Goal: Task Accomplishment & Management: Complete application form

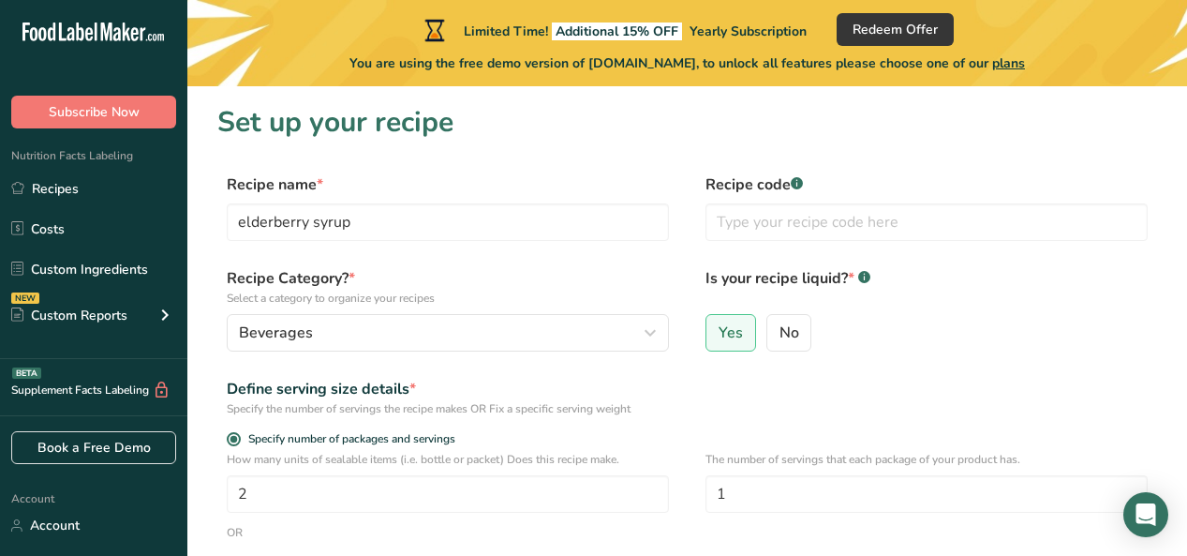
select select "22"
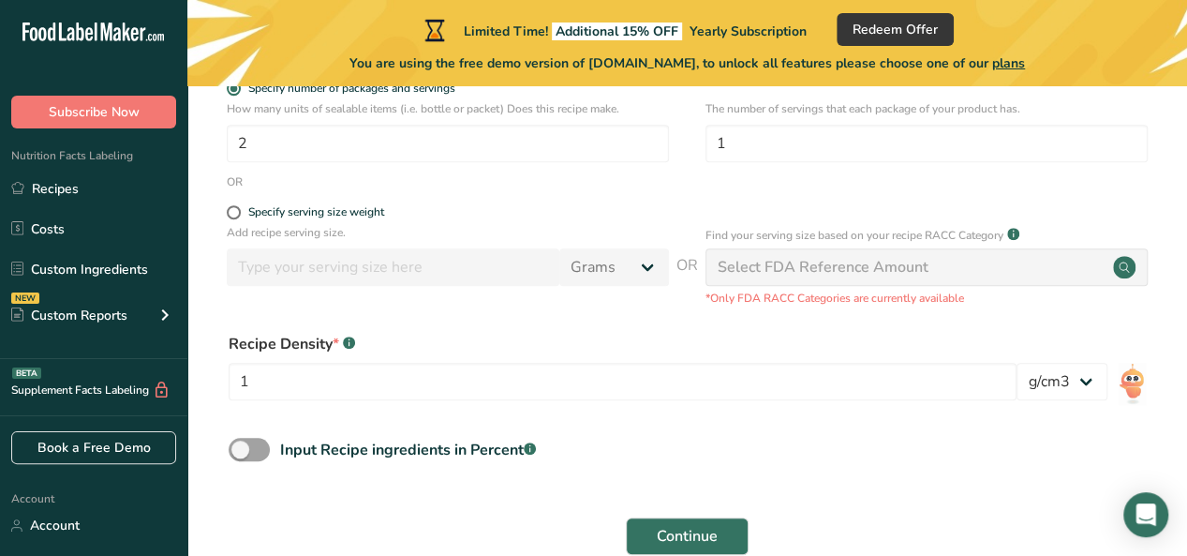
scroll to position [347, 0]
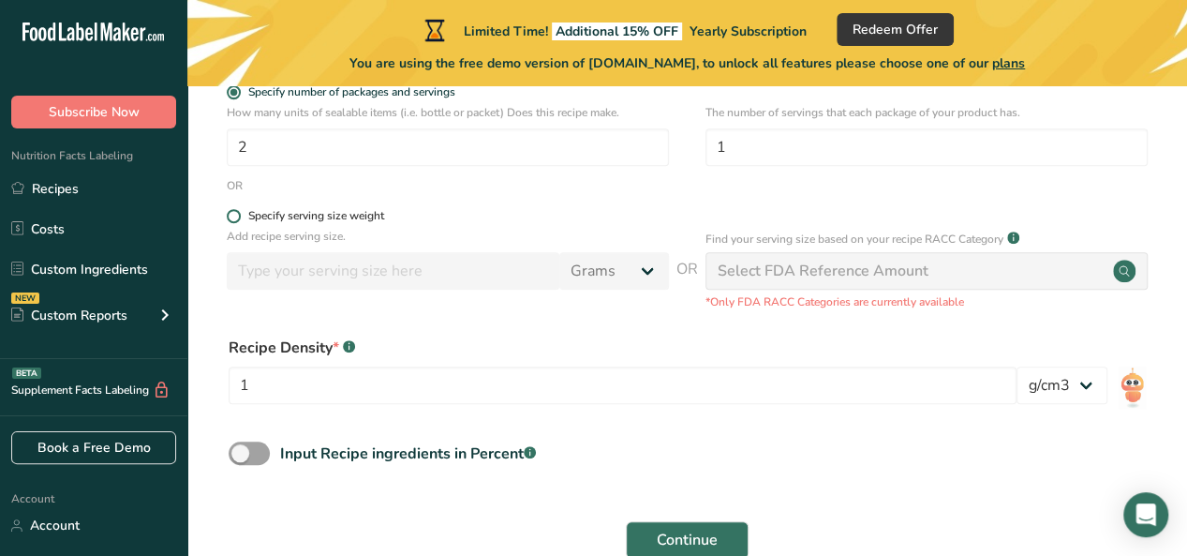
click at [232, 217] on span at bounding box center [234, 216] width 14 height 14
click at [232, 217] on input "Specify serving size weight" at bounding box center [233, 216] width 12 height 12
radio input "true"
radio input "false"
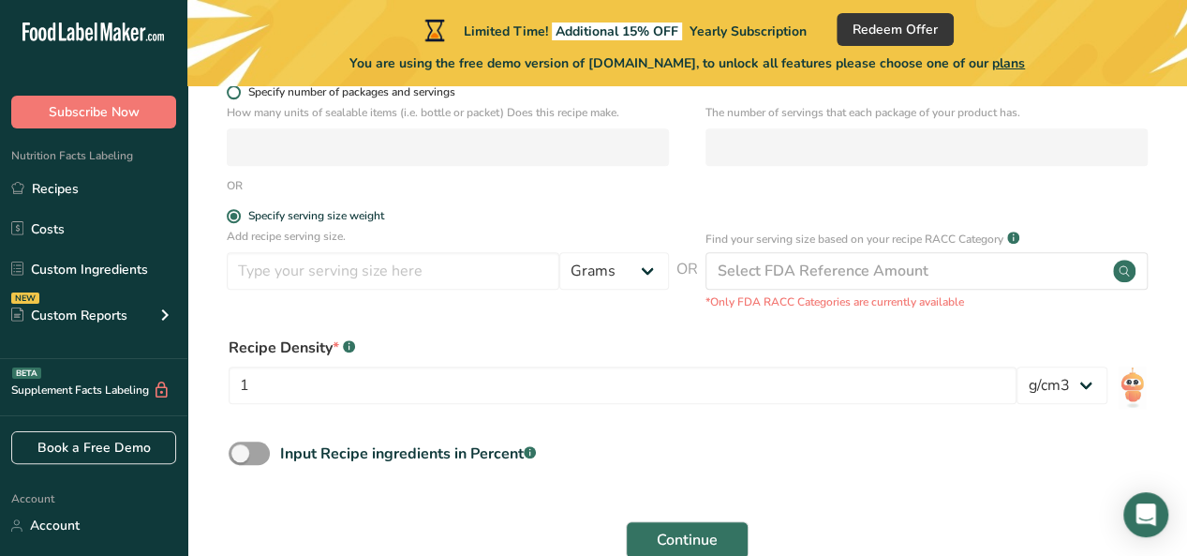
click at [232, 95] on span at bounding box center [234, 92] width 14 height 14
click at [232, 95] on input "Specify number of packages and servings" at bounding box center [233, 92] width 12 height 12
radio input "true"
radio input "false"
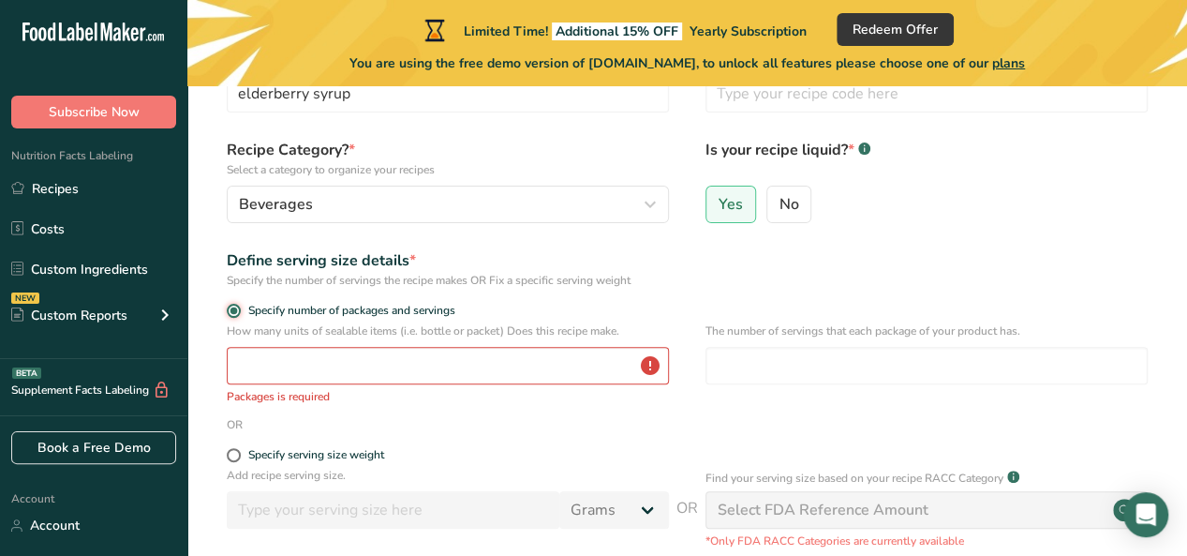
scroll to position [129, 0]
click at [375, 364] on input "number" at bounding box center [448, 364] width 442 height 37
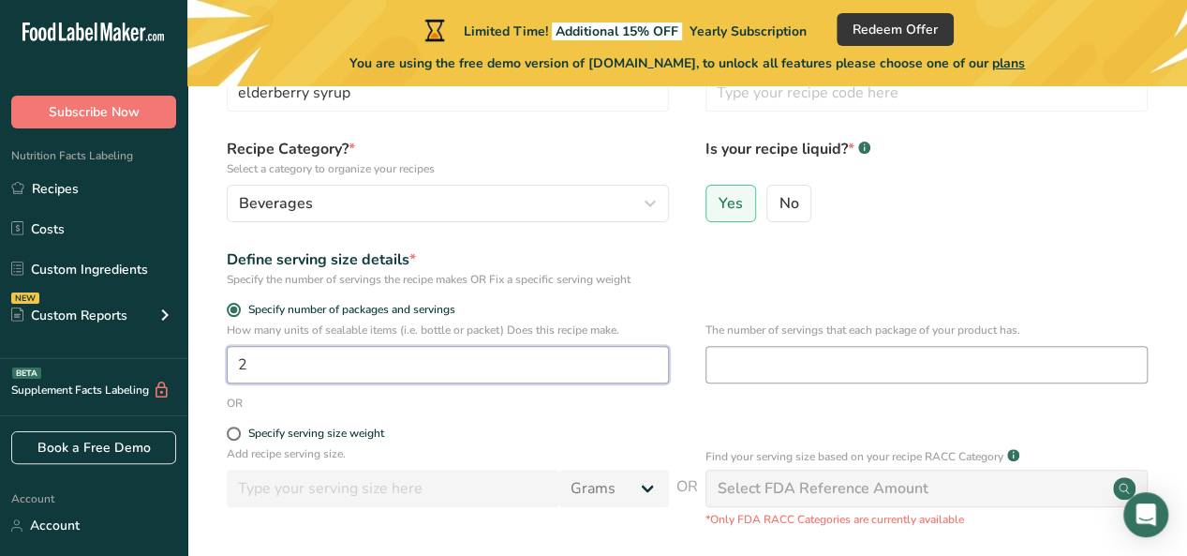
type input "2"
click at [827, 363] on input "number" at bounding box center [926, 364] width 442 height 37
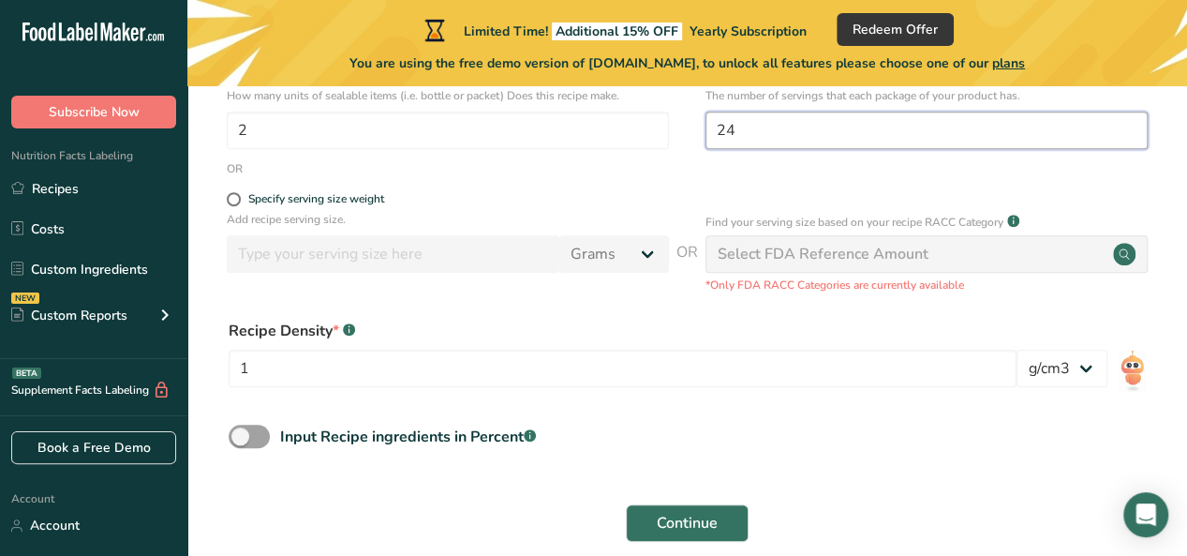
scroll to position [374, 0]
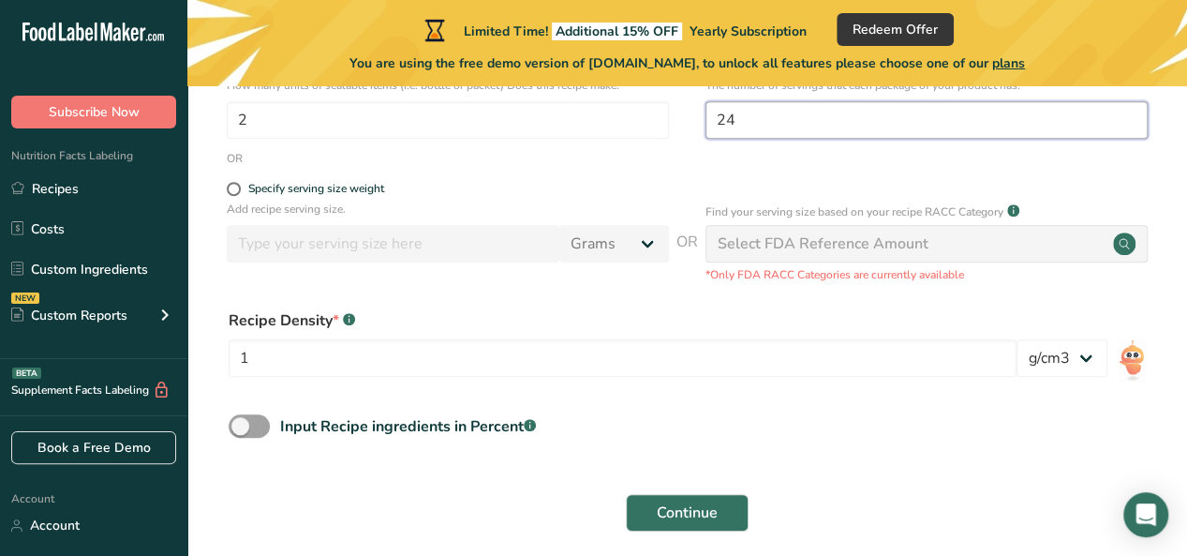
type input "24"
click at [352, 324] on rect at bounding box center [349, 319] width 12 height 12
click at [1083, 358] on select "lb/ft3 g/cm3" at bounding box center [1061, 357] width 91 height 37
click at [1083, 357] on select "lb/ft3 g/cm3" at bounding box center [1061, 357] width 91 height 37
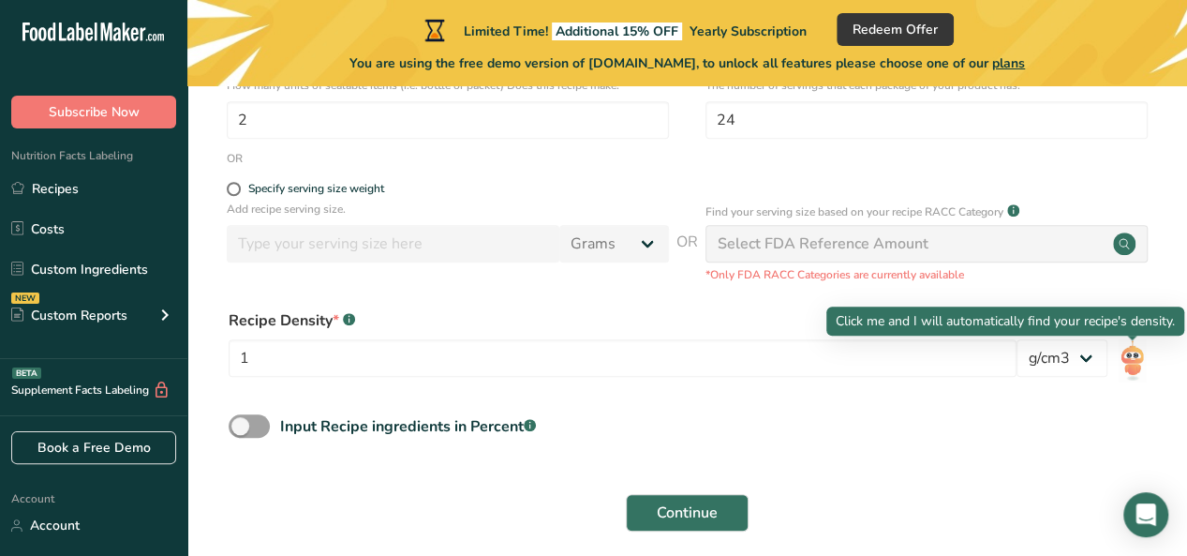
click at [1127, 362] on img at bounding box center [1132, 360] width 27 height 42
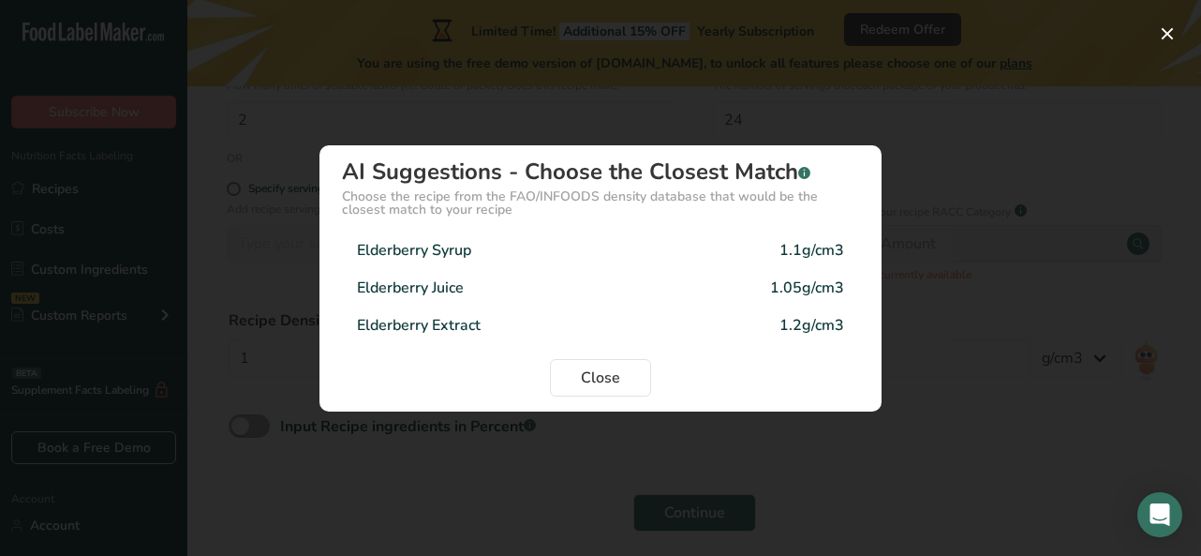
click at [803, 252] on div "1.1g/cm3" at bounding box center [811, 250] width 65 height 22
type input "1.1"
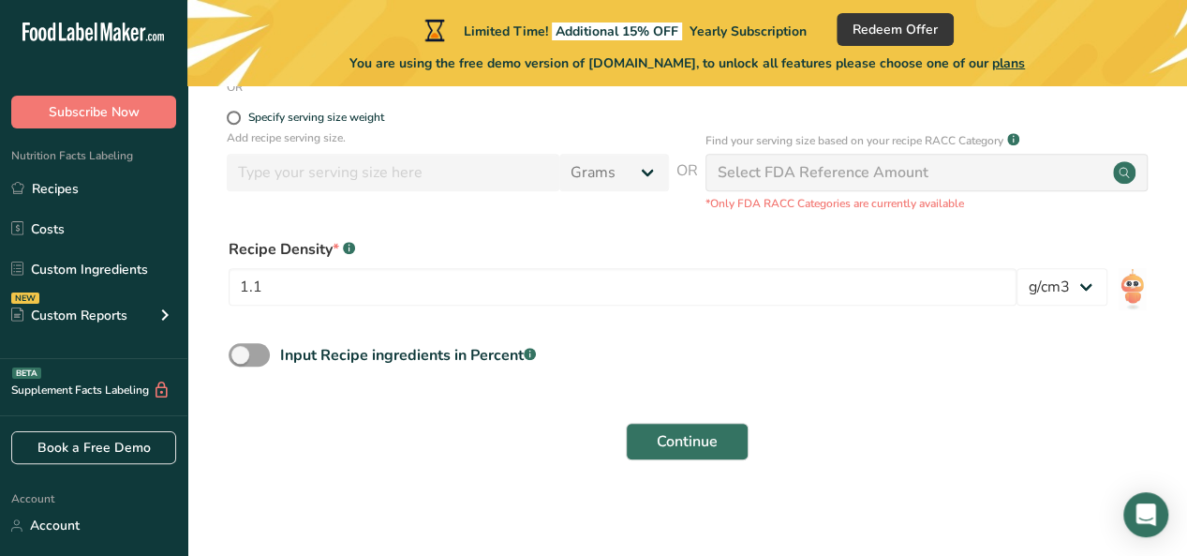
scroll to position [450, 0]
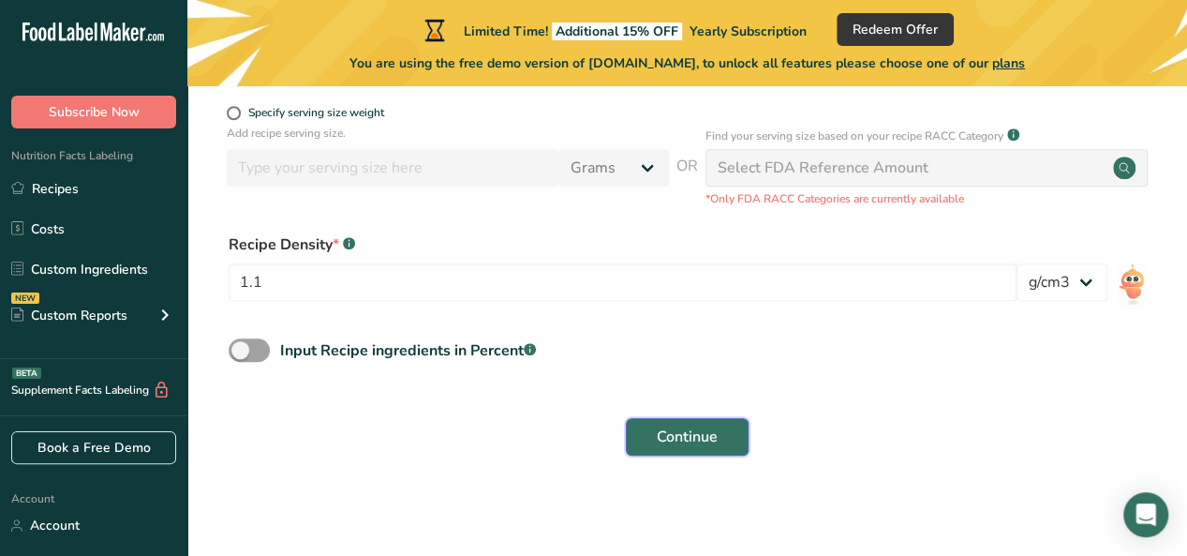
click at [714, 447] on button "Continue" at bounding box center [687, 436] width 123 height 37
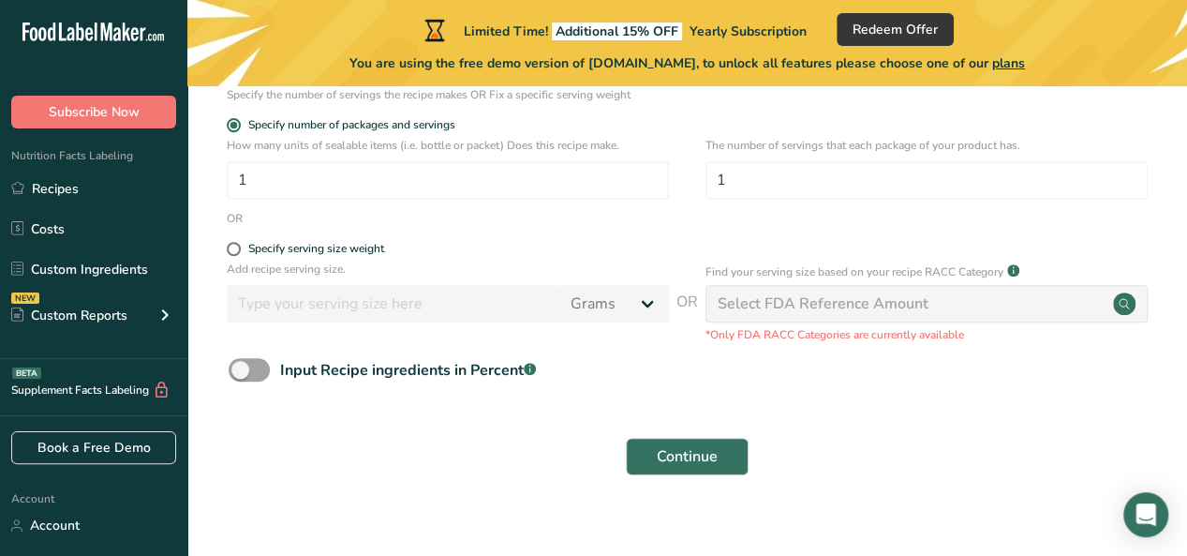
scroll to position [317, 0]
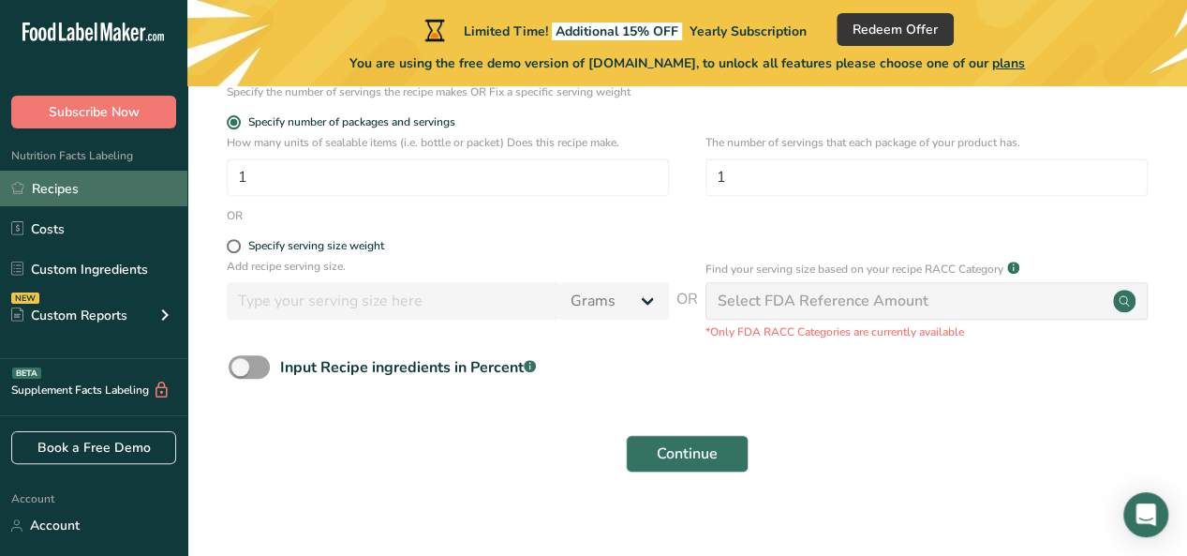
click at [59, 185] on link "Recipes" at bounding box center [93, 189] width 187 height 36
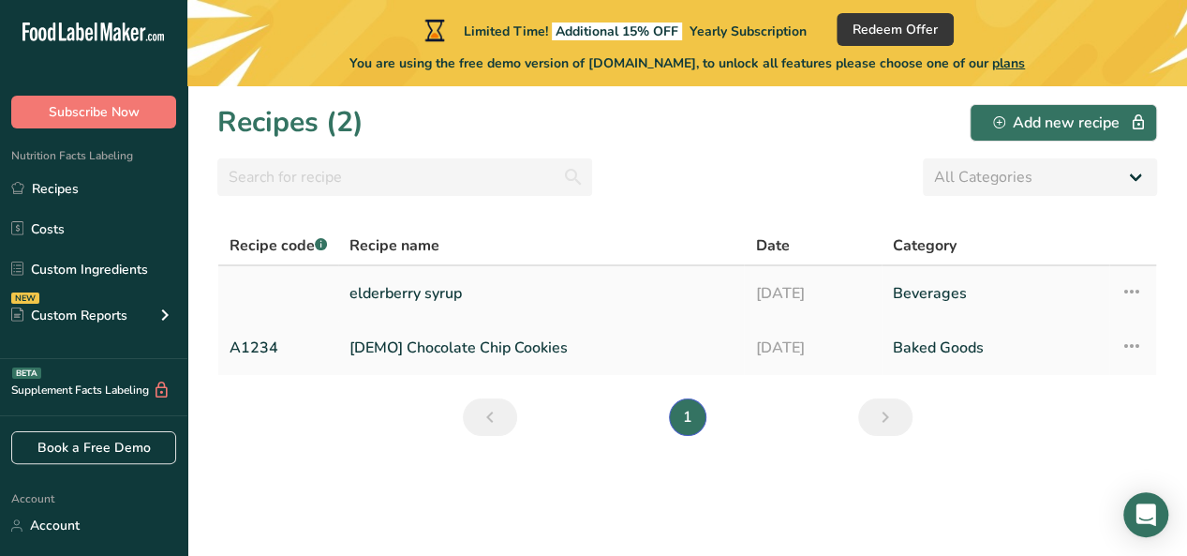
click at [1137, 291] on icon at bounding box center [1131, 291] width 22 height 34
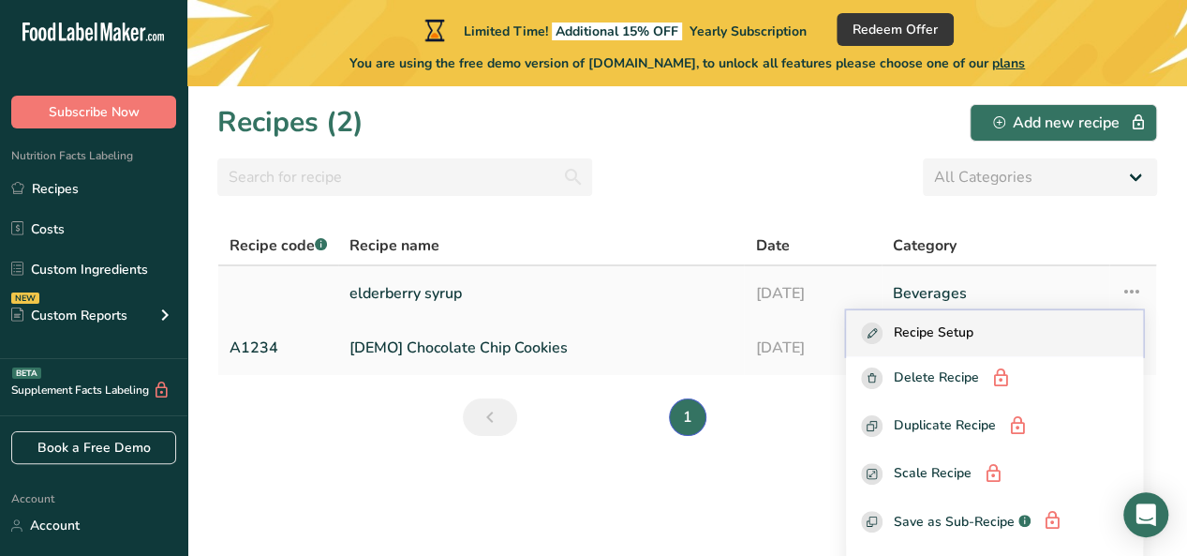
click at [950, 336] on span "Recipe Setup" at bounding box center [934, 333] width 80 height 22
select select "22"
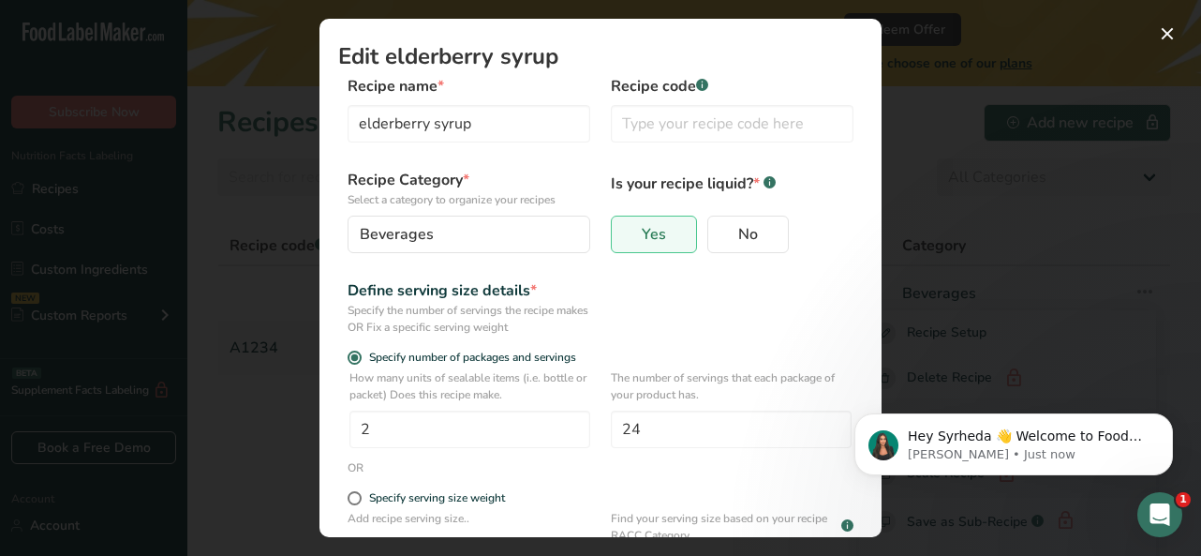
click at [1109, 70] on div "Edit Recipe Modal" at bounding box center [600, 278] width 1201 height 556
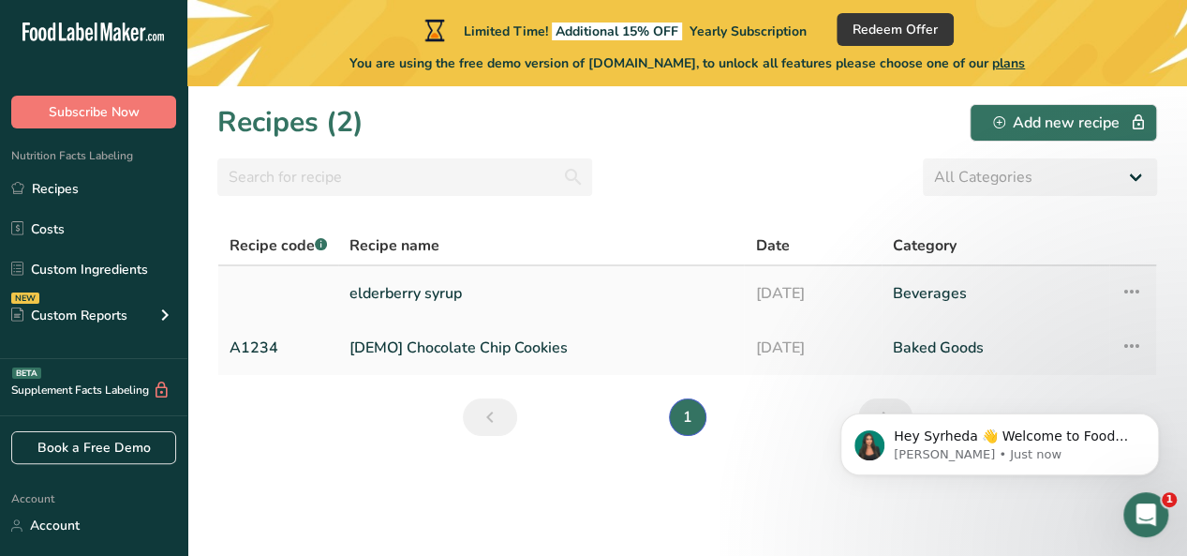
click at [1132, 286] on icon at bounding box center [1131, 291] width 22 height 34
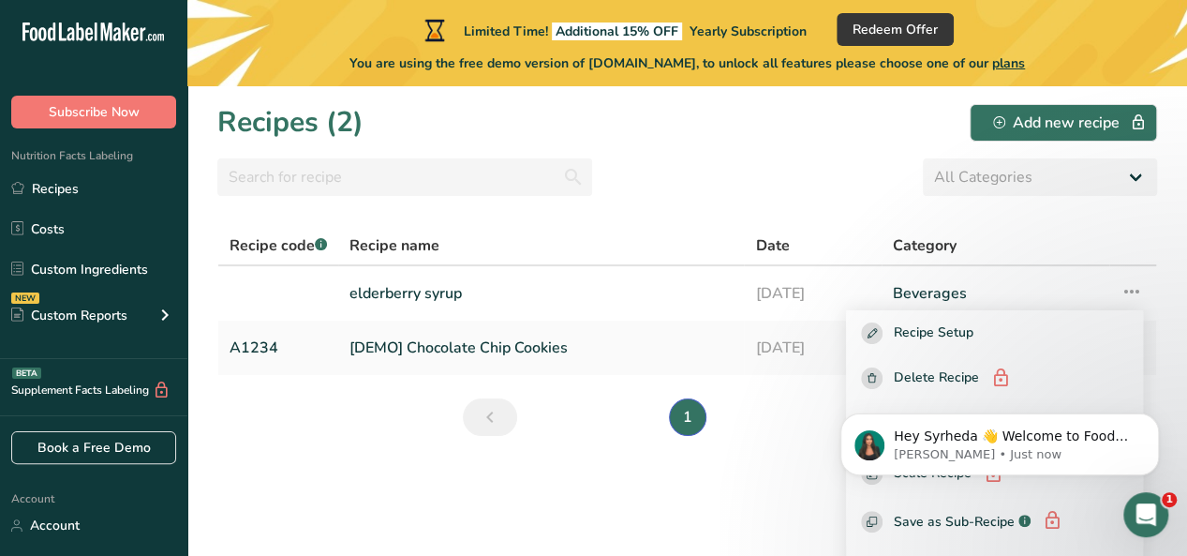
click at [1002, 225] on section "Recipes (2) Add new recipe All Categories Baked Goods Beverages Confectionery C…" at bounding box center [687, 320] width 1000 height 469
